Goal: Task Accomplishment & Management: Manage account settings

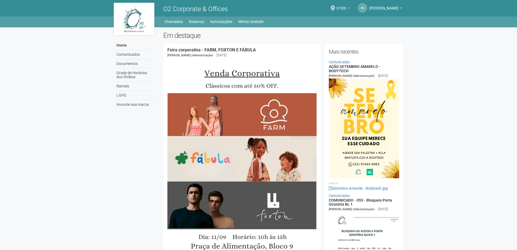
click at [345, 9] on span "3/306" at bounding box center [341, 5] width 10 height 9
click at [318, 31] on link "Ir para a unidade" at bounding box center [328, 30] width 54 height 6
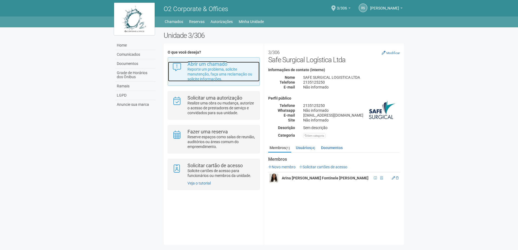
click at [214, 76] on p "Reporte um problema, solicite manutenção, faça uma reclamação ou solicite infor…" at bounding box center [221, 74] width 68 height 15
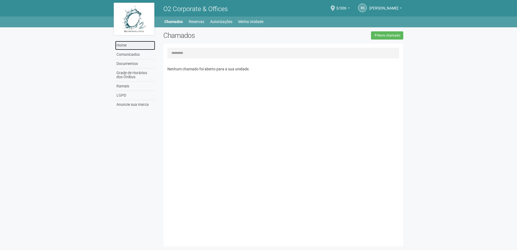
click at [123, 46] on link "Home" at bounding box center [135, 45] width 40 height 9
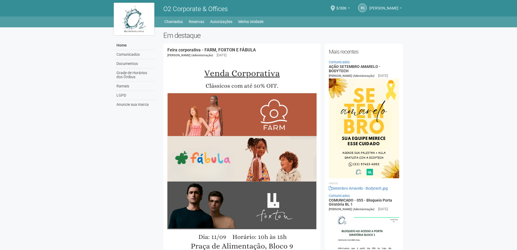
click at [389, 6] on span "[PERSON_NAME]" at bounding box center [383, 5] width 29 height 9
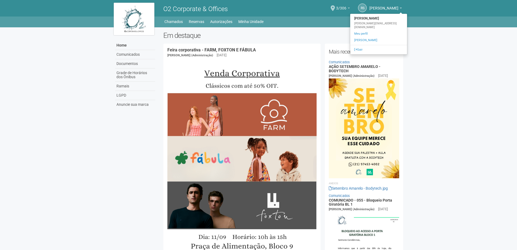
click at [344, 8] on span "3/306" at bounding box center [341, 5] width 10 height 9
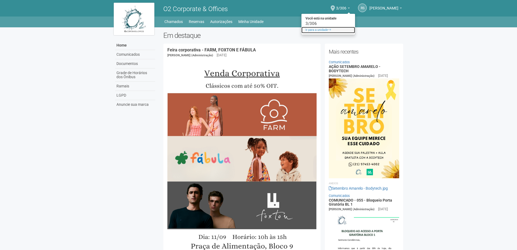
click at [320, 30] on link "Ir para a unidade" at bounding box center [328, 30] width 54 height 6
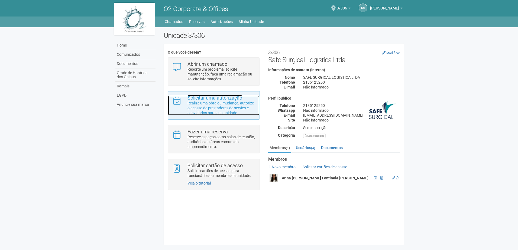
click at [229, 104] on p "Realize uma obra ou mudança, autorize o acesso de prestadores de serviço e conv…" at bounding box center [221, 108] width 68 height 15
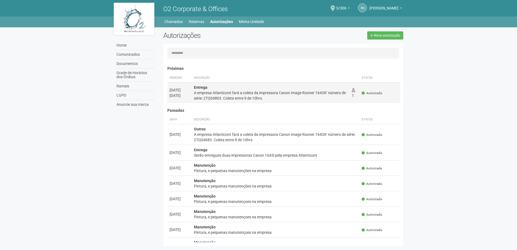
click at [328, 96] on div "A empresa Atlanticont fará a coleta da impressora Canon Image Runner 1643IF núm…" at bounding box center [270, 95] width 153 height 11
